Goal: Check status

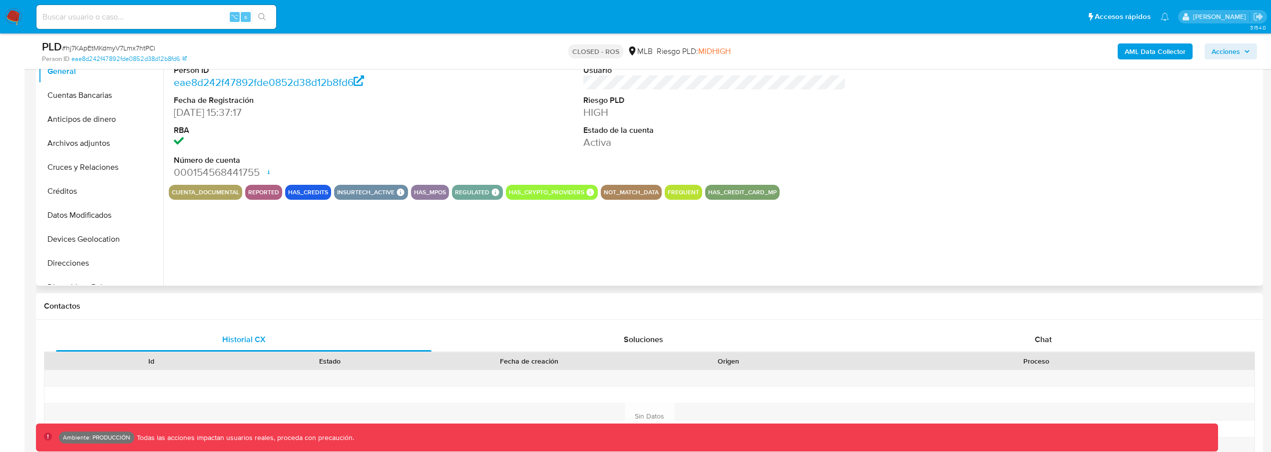
select select "10"
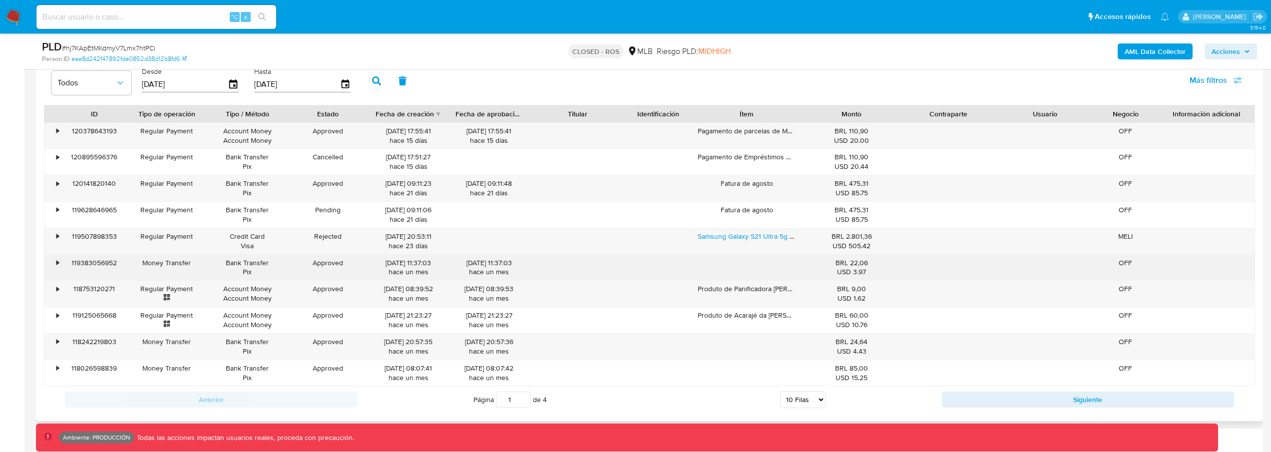
scroll to position [1130, 0]
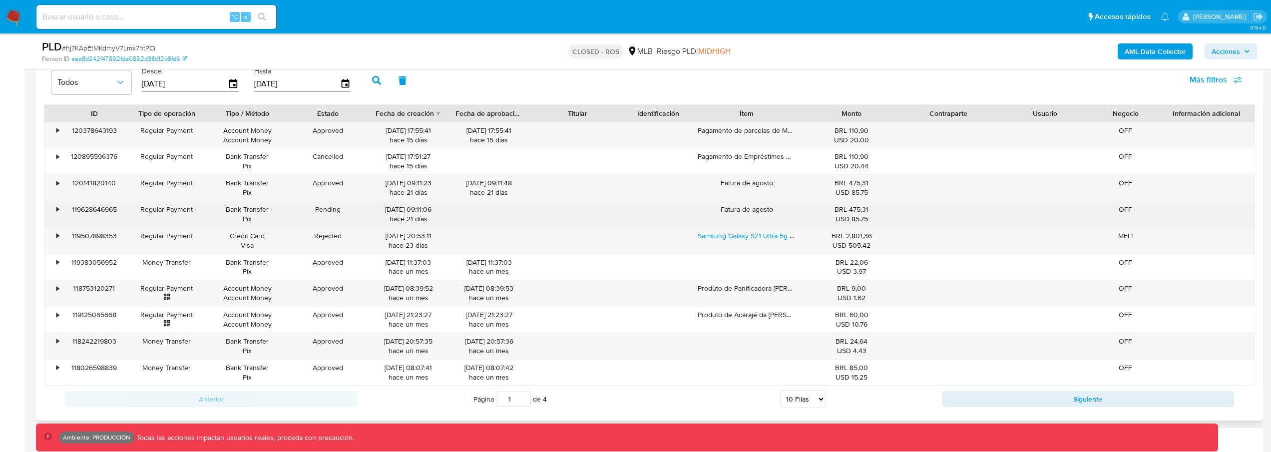
drag, startPoint x: 468, startPoint y: 220, endPoint x: 462, endPoint y: 220, distance: 5.5
click at [464, 220] on div at bounding box center [488, 214] width 80 height 26
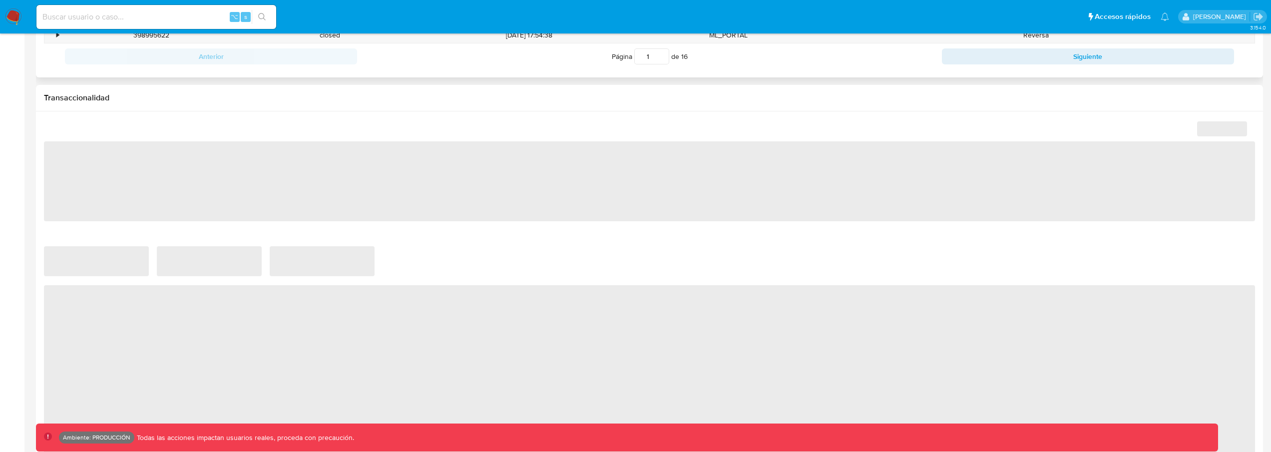
select select "10"
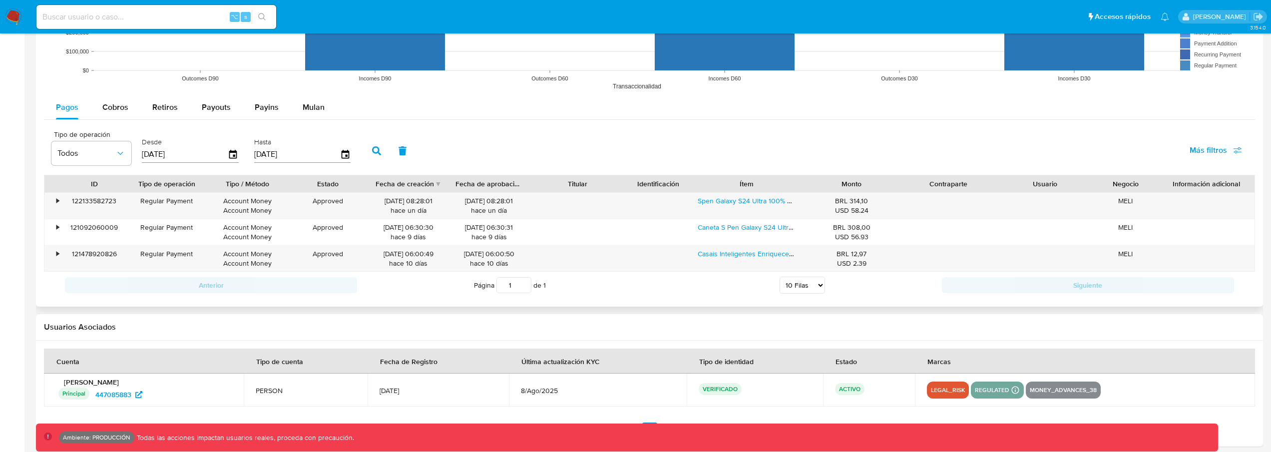
scroll to position [891, 0]
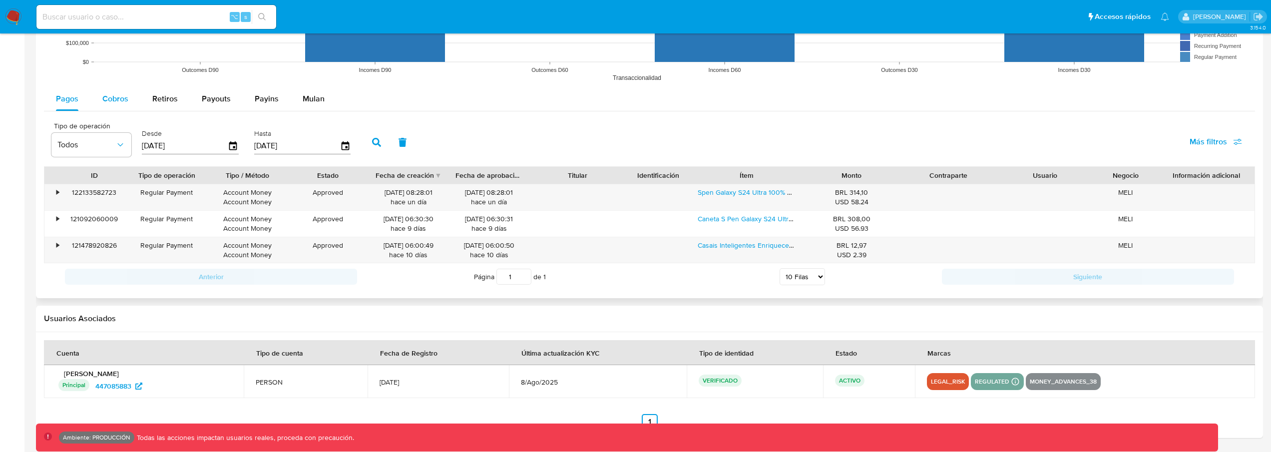
click at [116, 101] on span "Cobros" at bounding box center [115, 98] width 26 height 11
select select "10"
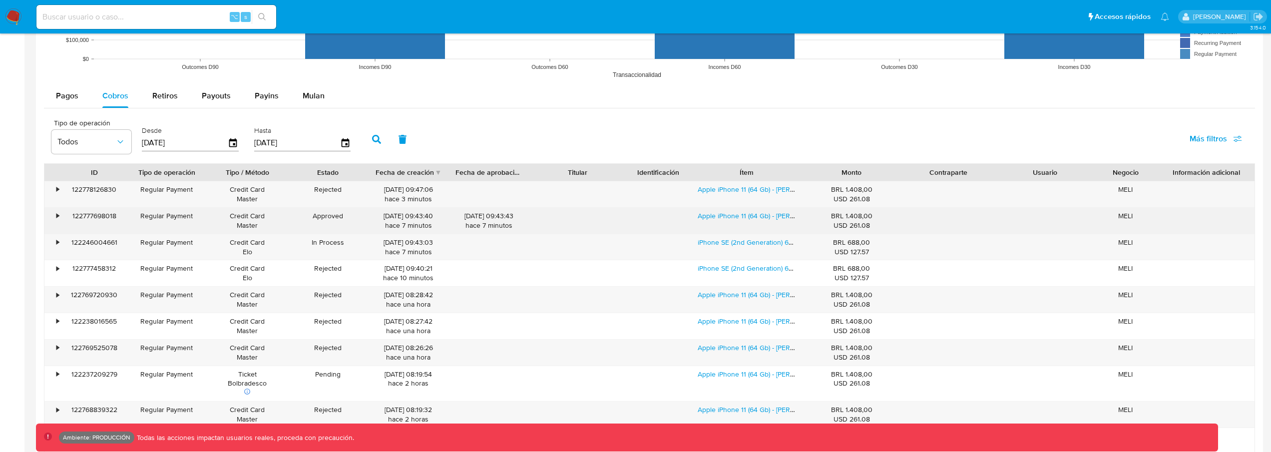
scroll to position [889, 0]
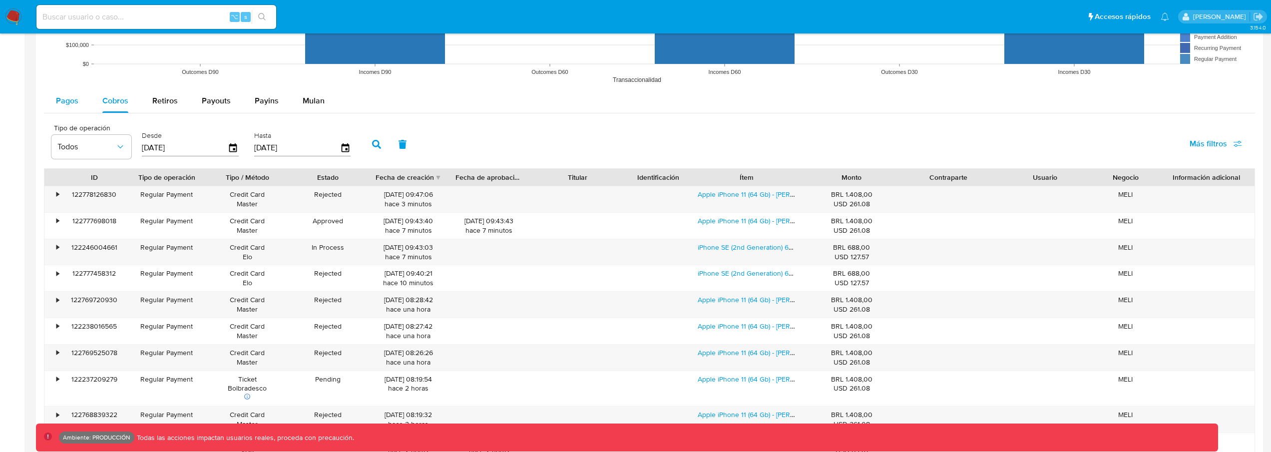
click at [69, 95] on span "Pagos" at bounding box center [67, 100] width 22 height 11
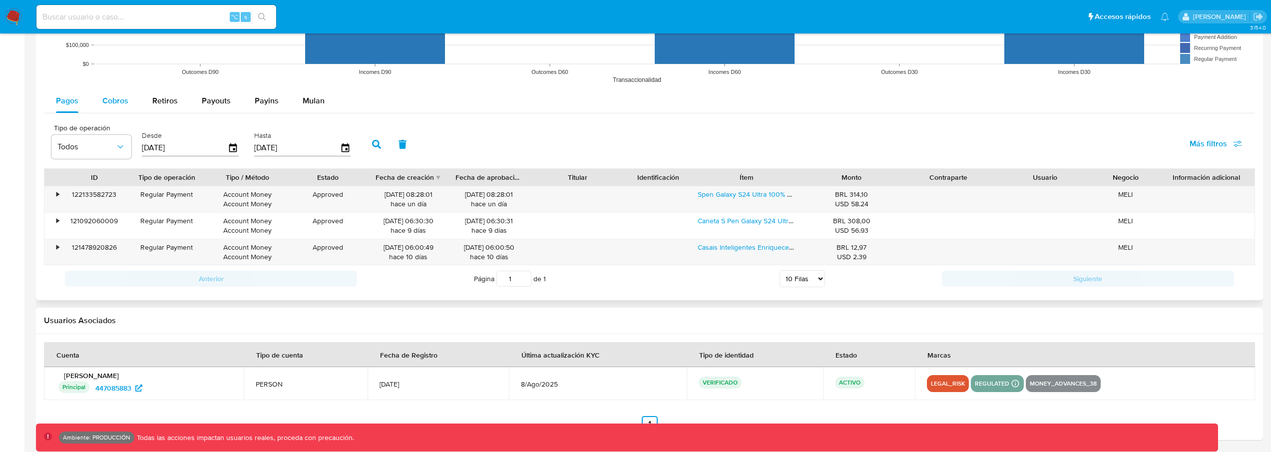
click at [117, 98] on span "Cobros" at bounding box center [115, 100] width 26 height 11
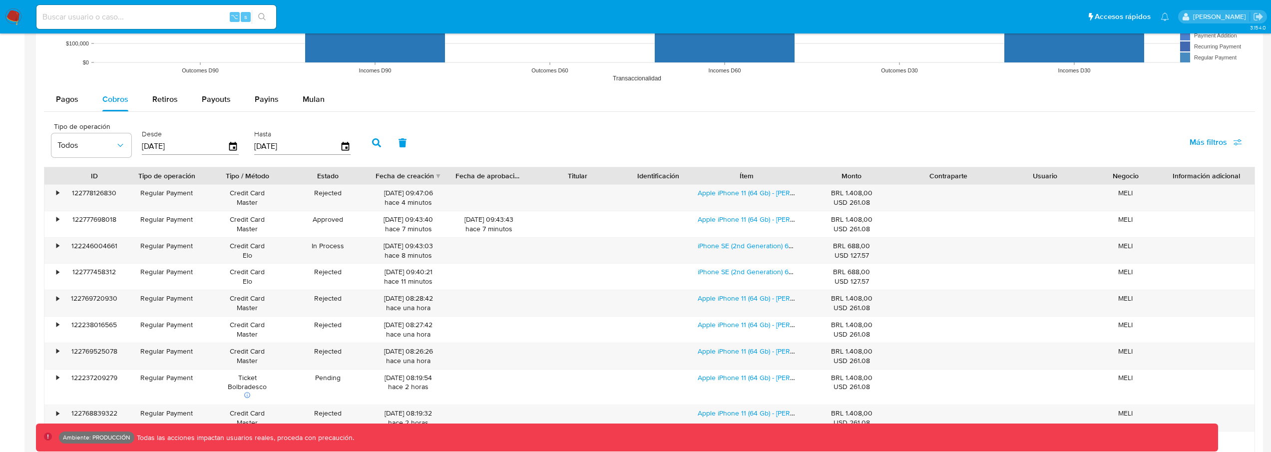
scroll to position [891, 0]
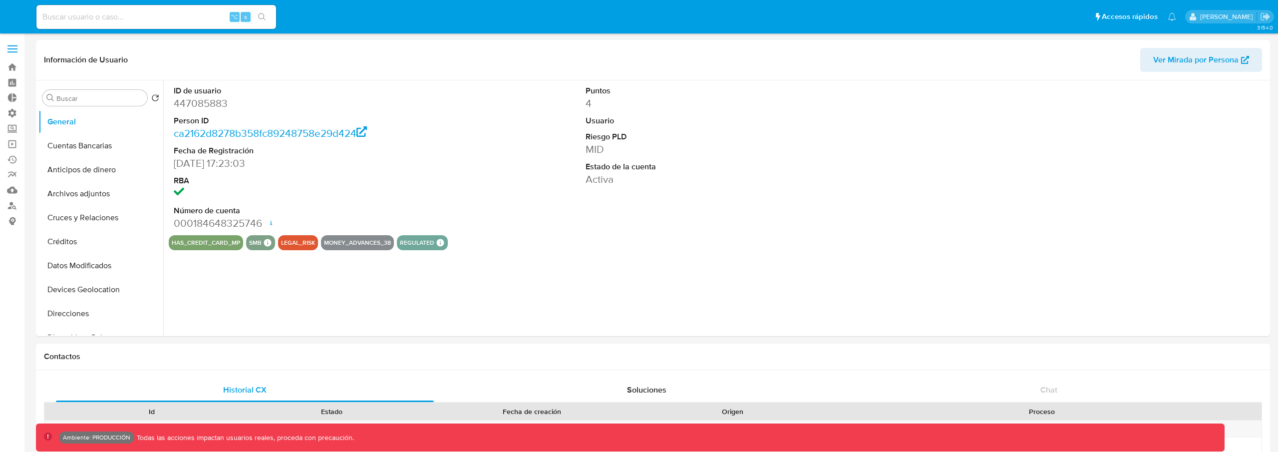
select select "10"
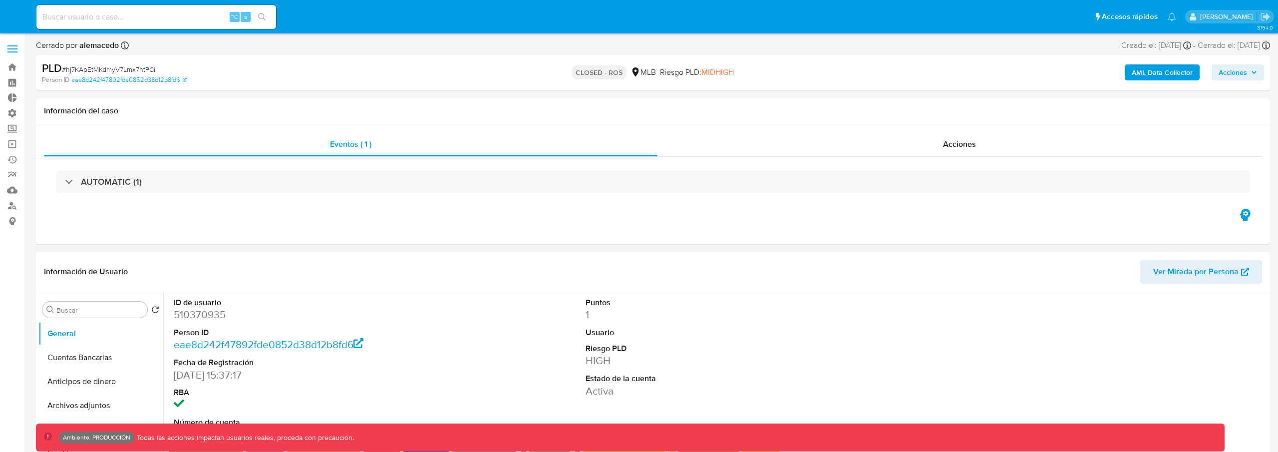
select select "10"
